Goal: Task Accomplishment & Management: Complete application form

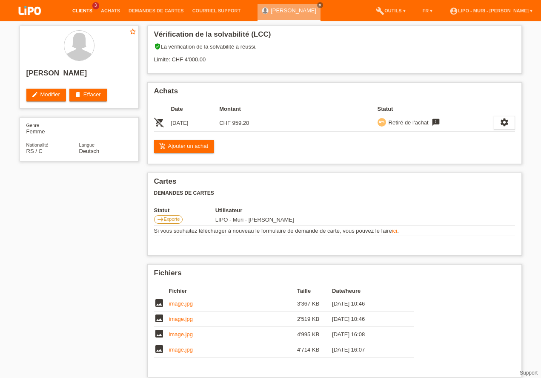
click at [81, 12] on link "Clients" at bounding box center [82, 10] width 29 height 5
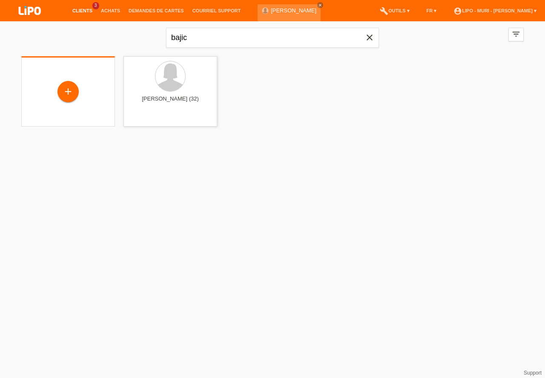
click at [81, 95] on div "+" at bounding box center [68, 92] width 80 height 23
click at [82, 7] on li "Clients 3" at bounding box center [82, 11] width 29 height 22
click at [86, 9] on link "Clients" at bounding box center [82, 10] width 29 height 5
click at [113, 13] on link "Achats" at bounding box center [111, 10] width 28 height 5
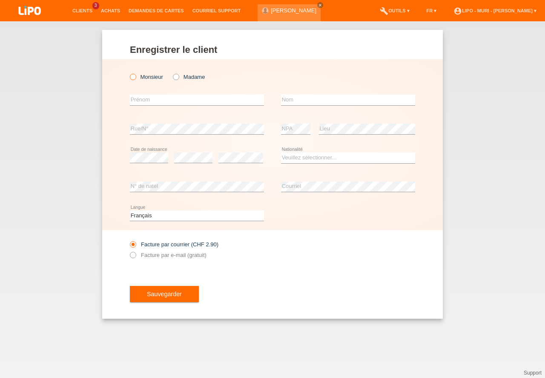
click at [129, 72] on icon at bounding box center [129, 72] width 0 height 0
click at [132, 77] on input "Monsieur" at bounding box center [133, 77] width 6 height 6
radio input "true"
click at [138, 101] on input "text" at bounding box center [197, 100] width 134 height 11
type input "[PERSON_NAME]"
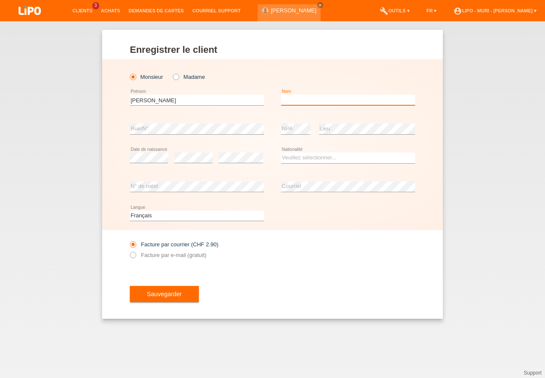
click at [290, 102] on input "text" at bounding box center [348, 100] width 134 height 11
type input "BEZHAM"
click at [309, 160] on select "Veuillez sélectionner... Suisse Allemagne Autriche Liechtenstein ------------ A…" at bounding box center [348, 157] width 134 height 10
select select "IR"
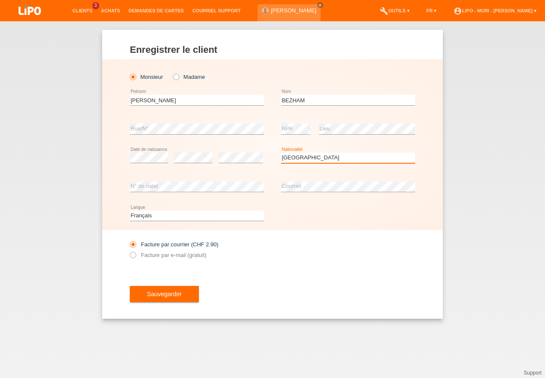
click at [0, 0] on option "Iran" at bounding box center [0, 0] width 0 height 0
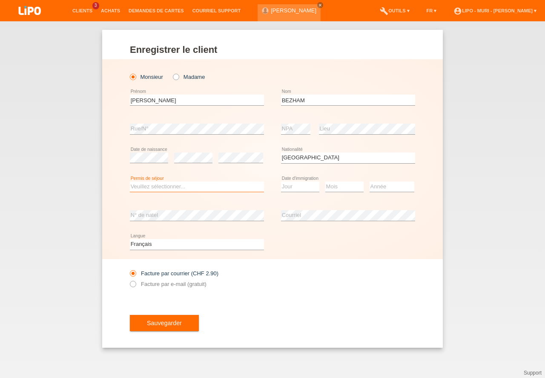
click at [154, 187] on select "Veuillez sélectionner... C B B - Statut de réfugié Autre" at bounding box center [197, 186] width 134 height 10
select select "B"
click at [0, 0] on option "B" at bounding box center [0, 0] width 0 height 0
click at [287, 186] on select "Jour 01 02 03 04 05 06 07 08 09 10 11" at bounding box center [300, 186] width 38 height 10
select select "17"
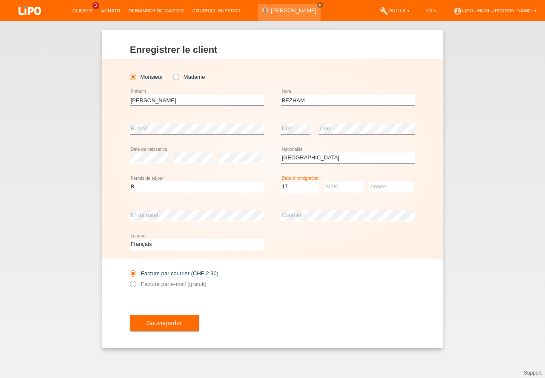
click at [0, 0] on option "17" at bounding box center [0, 0] width 0 height 0
click at [335, 187] on select "Mois 01 02 03 04 05 06 07 08 09 10 11" at bounding box center [344, 186] width 38 height 10
drag, startPoint x: 338, startPoint y: 267, endPoint x: 351, endPoint y: 242, distance: 28.4
select select "10"
click at [0, 0] on option "10" at bounding box center [0, 0] width 0 height 0
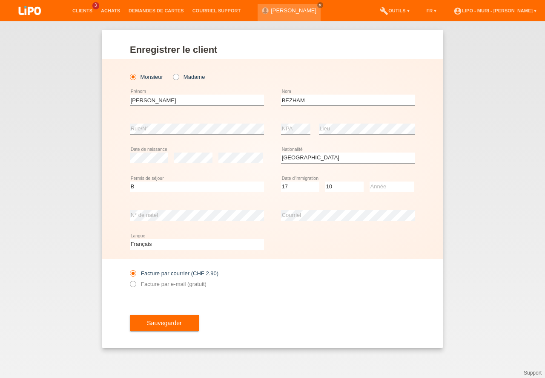
click at [383, 190] on select "Année 2025 2024 2023 2022 2021 2020 2019 2018 2017 2016 2015 2014 2013 2012 201…" at bounding box center [392, 186] width 45 height 10
select select "2015"
click at [0, 0] on option "2015" at bounding box center [0, 0] width 0 height 0
click at [140, 248] on select "Deutsch Français Italiano English" at bounding box center [197, 244] width 134 height 10
select select "de"
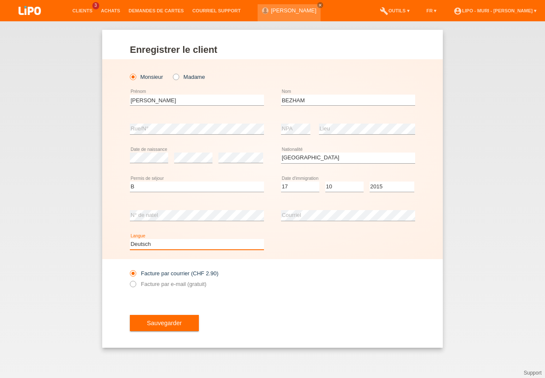
click at [0, 0] on option "Deutsch" at bounding box center [0, 0] width 0 height 0
click at [129, 279] on icon at bounding box center [129, 279] width 0 height 0
click at [135, 283] on input "Facture par e-mail (gratuit)" at bounding box center [133, 286] width 6 height 11
radio input "true"
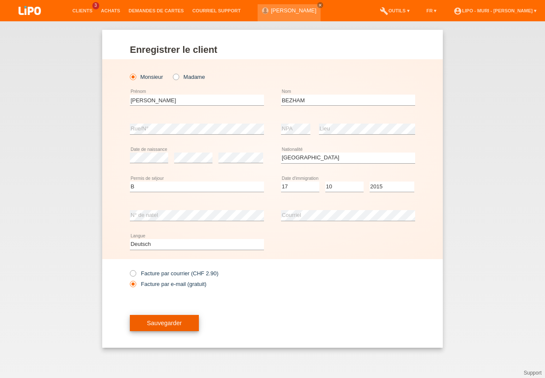
click at [172, 325] on button "Sauvegarder" at bounding box center [164, 323] width 69 height 16
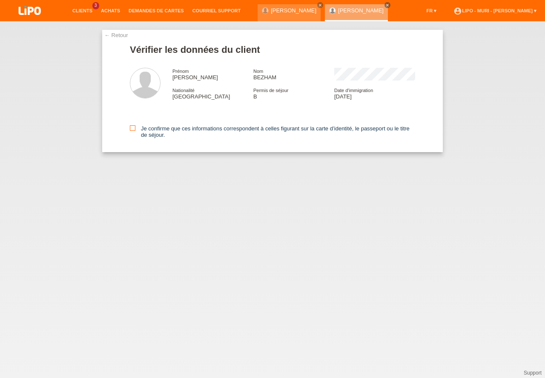
click at [130, 129] on icon at bounding box center [133, 128] width 6 height 6
click at [130, 129] on input "Je confirme que ces informations correspondent à celles figurant sur la carte d…" at bounding box center [133, 128] width 6 height 6
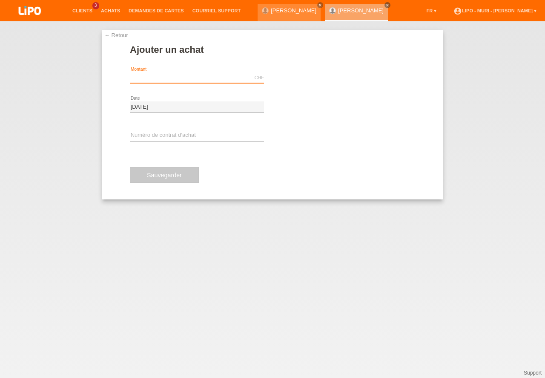
click at [152, 75] on input "text" at bounding box center [197, 77] width 134 height 11
click at [151, 77] on input "text" at bounding box center [197, 77] width 134 height 11
type input "2352.70"
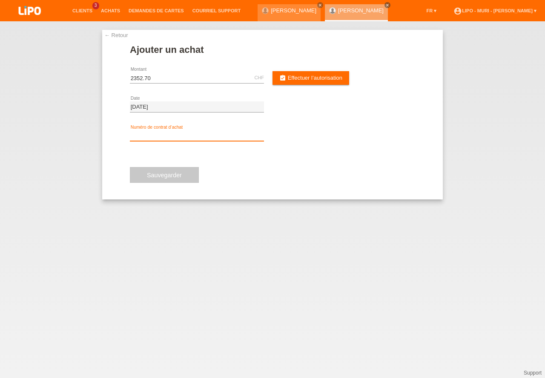
click at [161, 132] on input "text" at bounding box center [197, 135] width 134 height 11
type input "V71386"
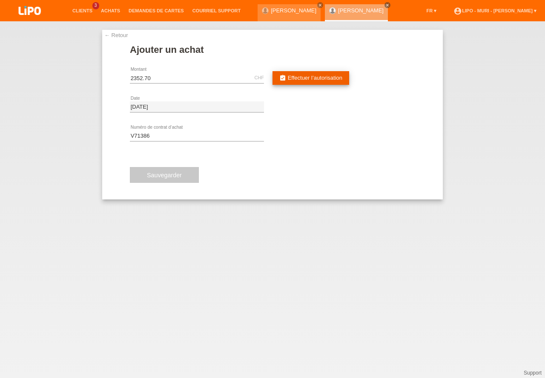
click at [303, 73] on link "assignment_turned_in Effectuer l’autorisation" at bounding box center [311, 78] width 77 height 14
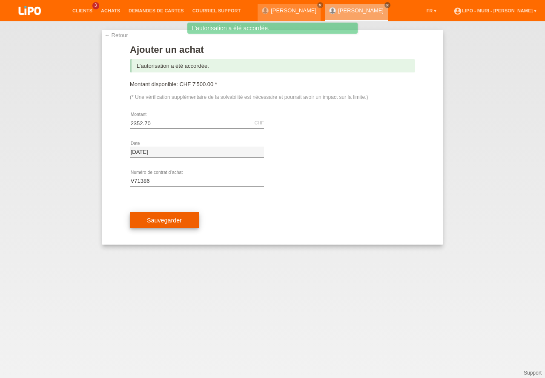
click at [171, 220] on button "Sauvegarder" at bounding box center [164, 220] width 69 height 16
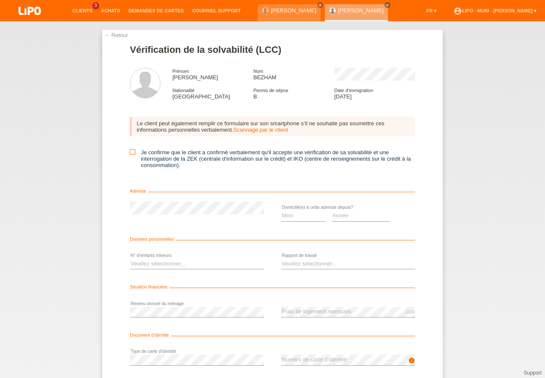
click at [132, 152] on icon at bounding box center [133, 152] width 6 height 6
click at [132, 152] on input "Je confirme que le client a confirmé verbalement qu'il accepte une vérification…" at bounding box center [133, 152] width 6 height 6
checkbox input "true"
drag, startPoint x: 328, startPoint y: 218, endPoint x: 339, endPoint y: 220, distance: 10.9
click at [329, 218] on div "Mois 01 02 03 04 05 06 07 08 09 10 11 12 error Année 2025 2024 2023" at bounding box center [348, 215] width 134 height 29
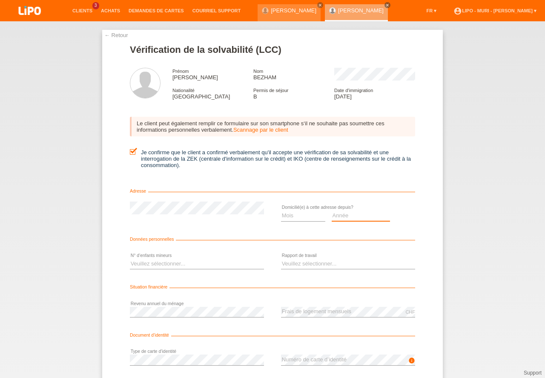
click at [341, 218] on select "Année 2025 2024 2023 2022 2021 2020 2019 2018 2017 2016 2015 2014 2013 2012 201…" at bounding box center [361, 215] width 59 height 10
drag, startPoint x: 350, startPoint y: 267, endPoint x: 313, endPoint y: 247, distance: 42.1
select select "2020"
click at [0, 0] on option "2020" at bounding box center [0, 0] width 0 height 0
click at [295, 218] on select "Mois 01 02 03 04 05 06 07 08 09 10" at bounding box center [303, 215] width 44 height 10
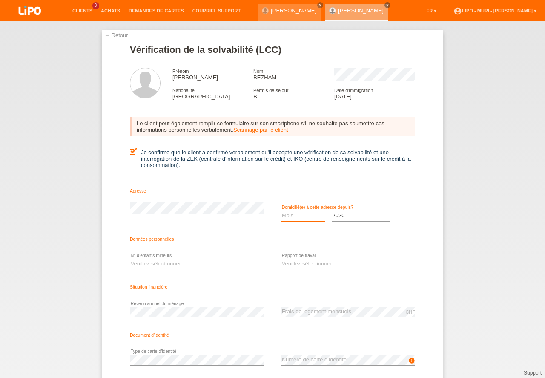
select select "07"
click at [0, 0] on option "07" at bounding box center [0, 0] width 0 height 0
click at [141, 260] on select "Veuillez sélectionner... 0 1 2 3 4 5 6 7 8 9" at bounding box center [197, 264] width 134 height 10
select select "2"
click at [0, 0] on option "2" at bounding box center [0, 0] width 0 height 0
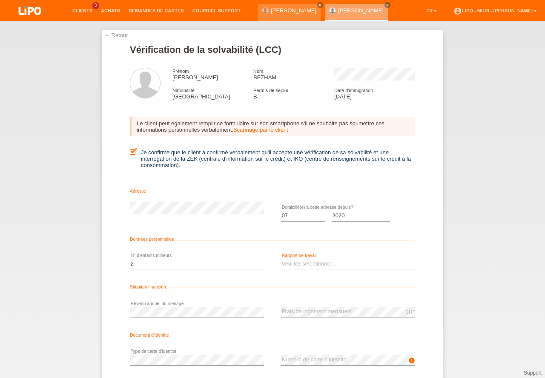
click at [297, 262] on select "Veuillez sélectionner... A durée indéterminée A durée déterminée Apprenti/étudi…" at bounding box center [348, 264] width 134 height 10
select select "UNLIMITED"
click at [0, 0] on option "A durée indéterminée" at bounding box center [0, 0] width 0 height 0
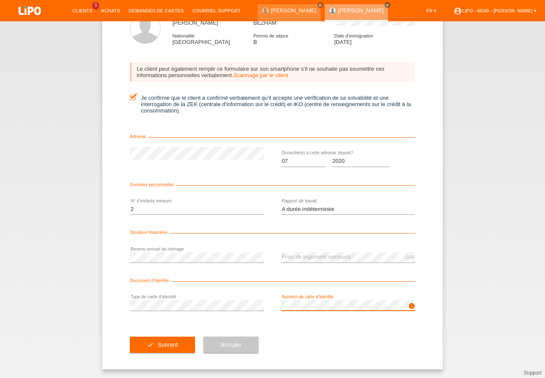
drag, startPoint x: 542, startPoint y: 315, endPoint x: 545, endPoint y: 394, distance: 79.7
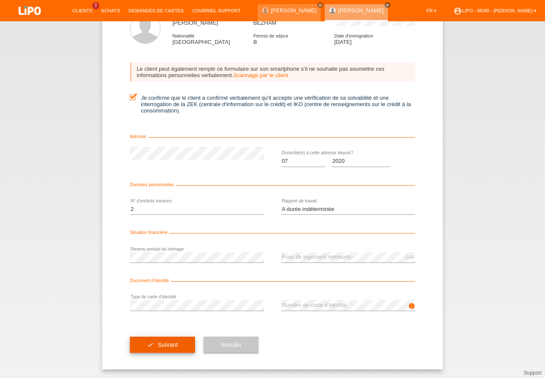
click at [175, 345] on button "check Suivant" at bounding box center [162, 344] width 65 height 16
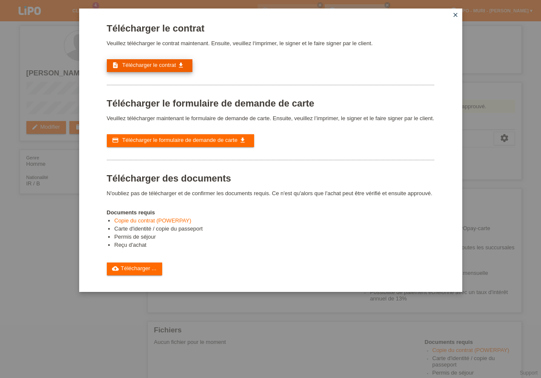
click at [156, 62] on span "Télécharger le contrat" at bounding box center [149, 65] width 54 height 6
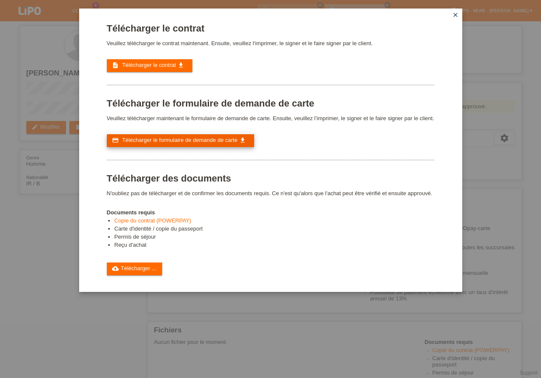
click at [175, 140] on span "Télécharger le formulaire de demande de carte" at bounding box center [179, 140] width 115 height 6
drag, startPoint x: 380, startPoint y: 290, endPoint x: 254, endPoint y: 166, distance: 177.1
click at [377, 285] on div "Télécharger le contrat Veuillez télécharger le contrat maintenant. Ensuite, veu…" at bounding box center [270, 150] width 383 height 283
drag, startPoint x: 146, startPoint y: 271, endPoint x: 145, endPoint y: 262, distance: 9.0
click at [146, 271] on link "cloud_upload Télécharger ..." at bounding box center [135, 268] width 56 height 13
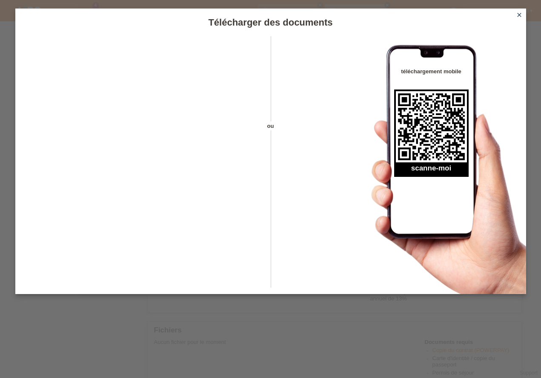
click at [522, 13] on icon "close" at bounding box center [519, 14] width 7 height 7
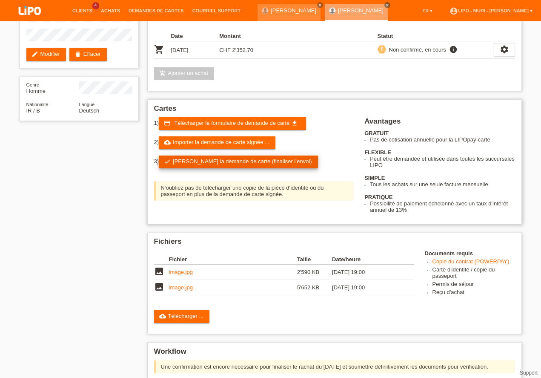
scroll to position [73, 0]
click at [199, 161] on link "check Soumettre la demande de carte (finaliser l’envoi)" at bounding box center [238, 161] width 159 height 13
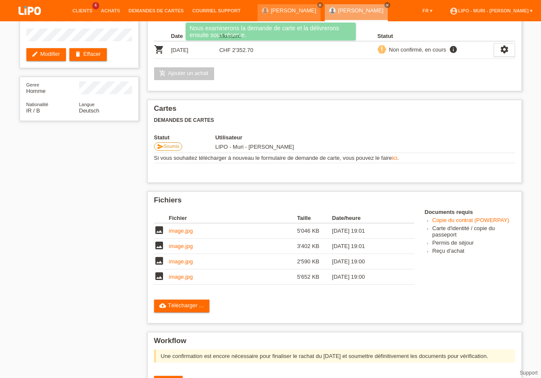
scroll to position [146, 0]
click at [176, 377] on span "fait" at bounding box center [173, 381] width 7 height 6
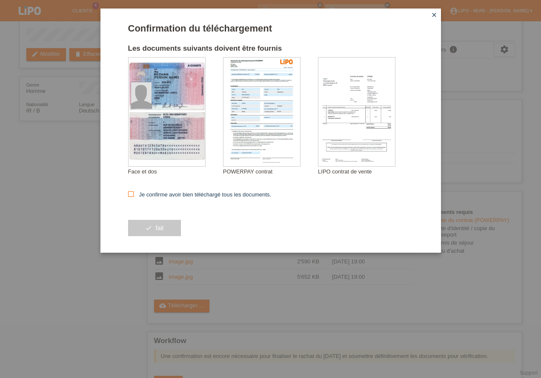
click at [132, 193] on icon at bounding box center [131, 194] width 6 height 6
click at [132, 193] on input "Je confirme avoir bien téléchargé tous les documents." at bounding box center [131, 194] width 6 height 6
checkbox input "true"
click at [156, 232] on button "check fait" at bounding box center [154, 228] width 53 height 16
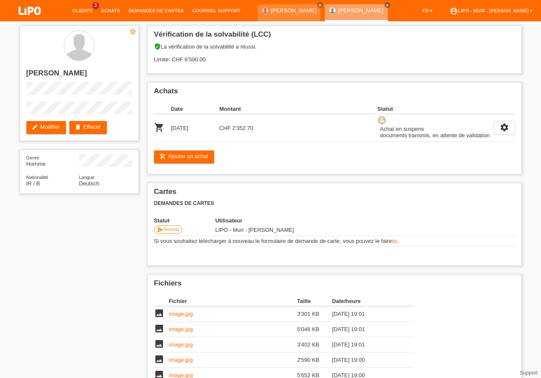
drag, startPoint x: 78, startPoint y: 7, endPoint x: 81, endPoint y: 23, distance: 16.0
click at [79, 9] on link "Clients" at bounding box center [82, 10] width 29 height 5
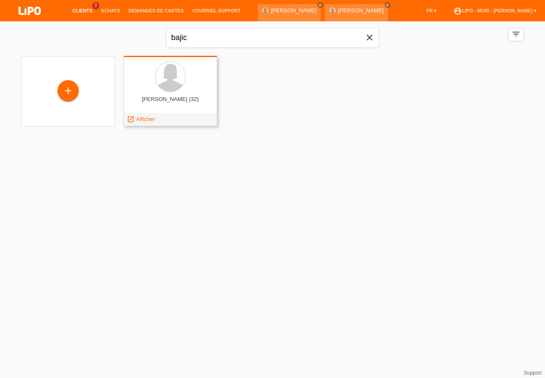
click at [174, 96] on div "tijana bajic (32)" at bounding box center [170, 103] width 80 height 14
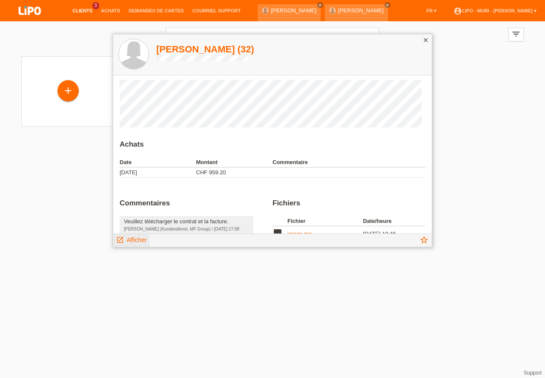
click at [138, 238] on span "Afficher" at bounding box center [136, 239] width 20 height 7
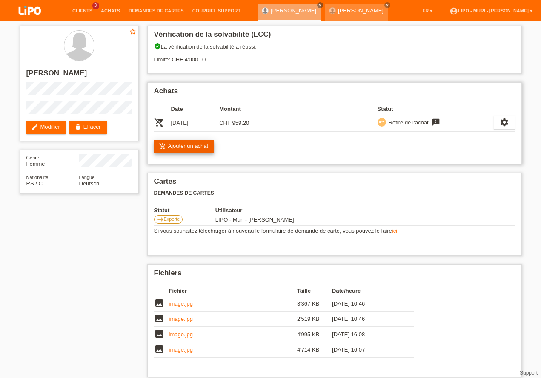
click at [201, 146] on link "add_shopping_cart Ajouter un achat" at bounding box center [184, 146] width 60 height 13
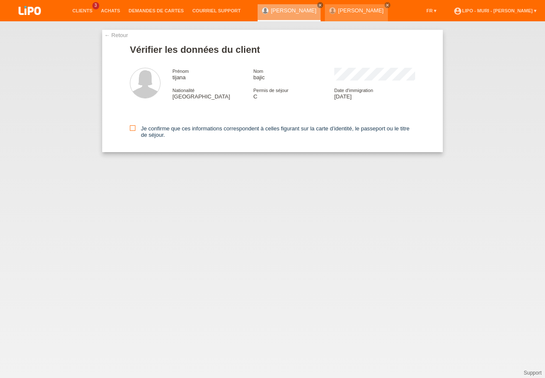
click at [134, 129] on icon at bounding box center [133, 128] width 6 height 6
click at [134, 129] on input "Je confirme que ces informations correspondent à celles figurant sur la carte d…" at bounding box center [133, 128] width 6 height 6
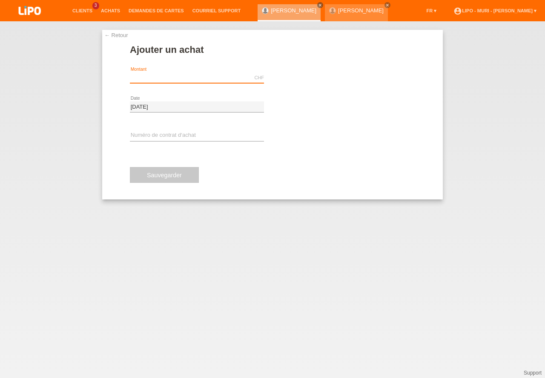
click at [167, 80] on input "text" at bounding box center [197, 77] width 134 height 11
type input "899.25"
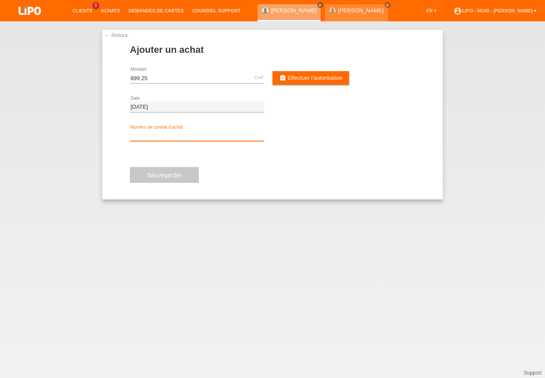
click at [144, 135] on input "text" at bounding box center [197, 135] width 134 height 11
type input "V71387"
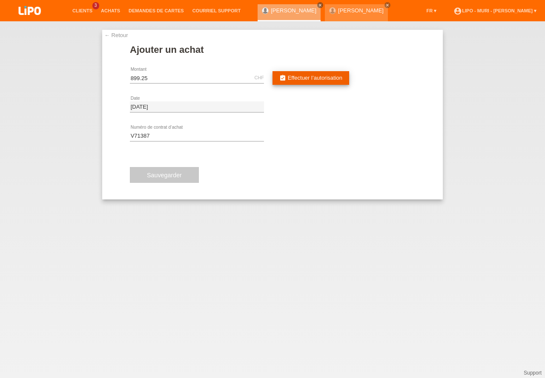
click at [306, 78] on span "Effectuer l’autorisation" at bounding box center [315, 78] width 55 height 6
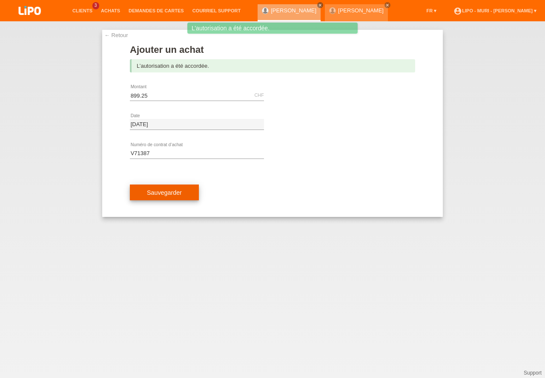
click at [176, 199] on button "Sauvegarder" at bounding box center [164, 192] width 69 height 16
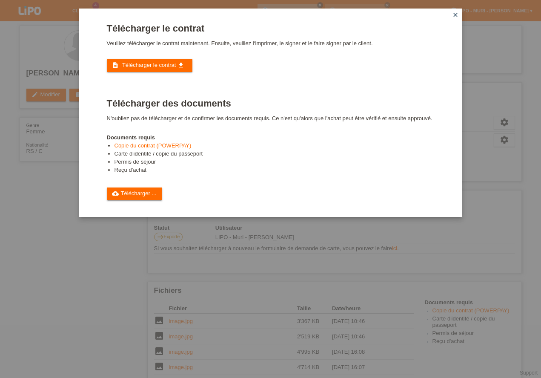
click at [147, 66] on span "Télécharger le contrat" at bounding box center [149, 65] width 54 height 6
